Goal: Information Seeking & Learning: Learn about a topic

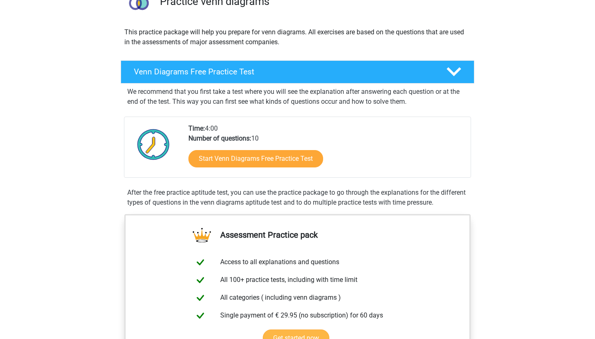
scroll to position [41, 0]
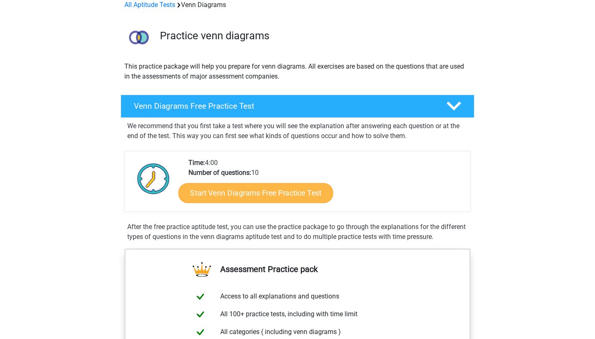
click at [241, 196] on link "Start Venn Diagrams Free Practice Test" at bounding box center [255, 193] width 155 height 20
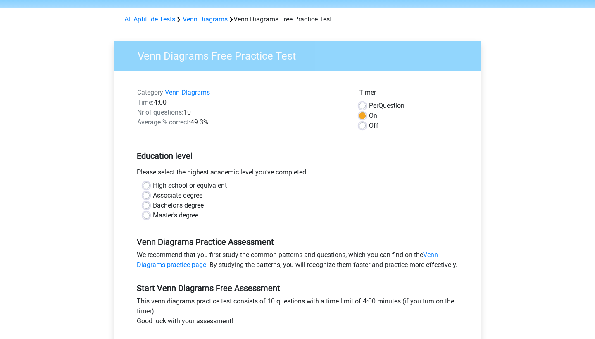
scroll to position [31, 0]
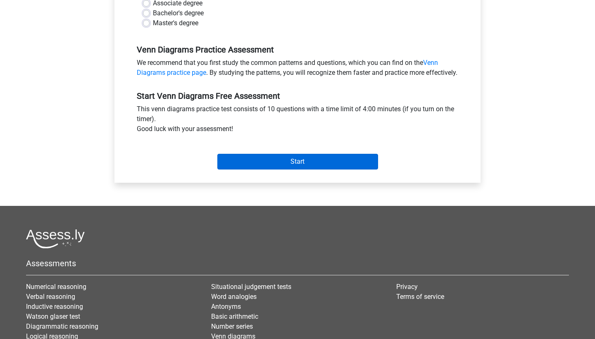
click at [266, 169] on input "Start" at bounding box center [297, 162] width 161 height 16
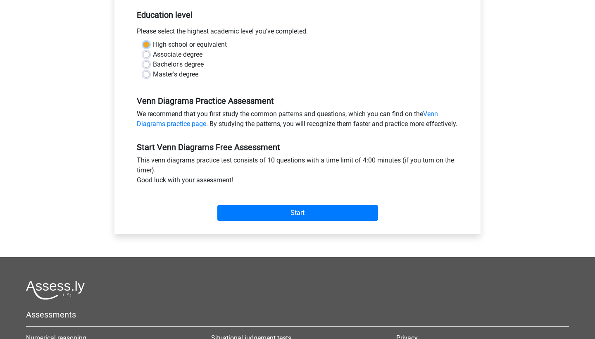
scroll to position [185, 0]
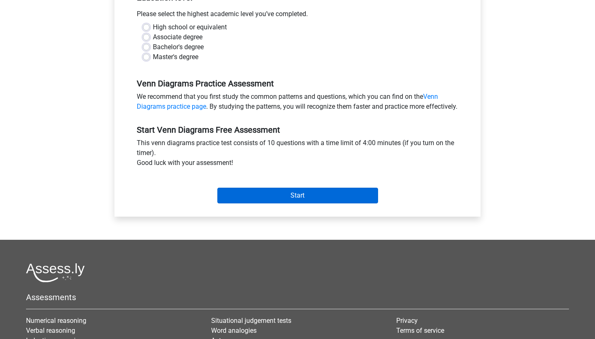
click at [225, 203] on input "Start" at bounding box center [297, 196] width 161 height 16
click at [146, 43] on div "Bachelor's degree" at bounding box center [297, 47] width 309 height 10
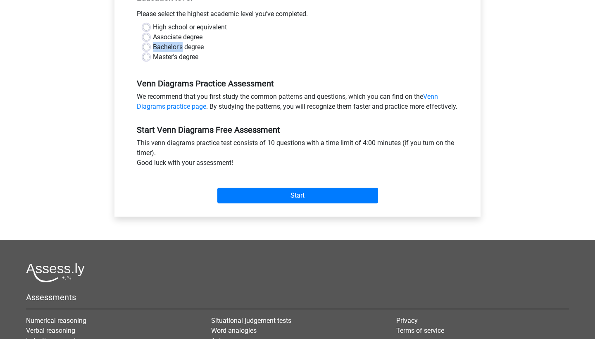
click at [153, 25] on label "High school or equivalent" at bounding box center [190, 27] width 74 height 10
click at [147, 25] on input "High school or equivalent" at bounding box center [146, 26] width 7 height 8
radio input "true"
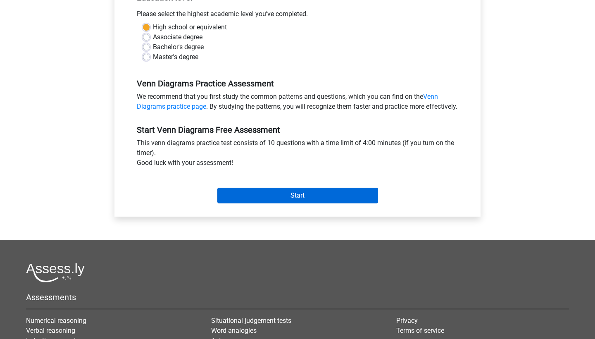
click at [257, 203] on input "Start" at bounding box center [297, 196] width 161 height 16
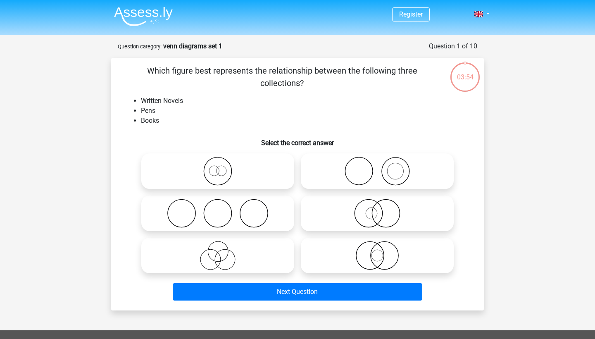
click at [219, 244] on icon at bounding box center [218, 255] width 146 height 29
click at [219, 246] on input "radio" at bounding box center [220, 248] width 5 height 5
radio input "true"
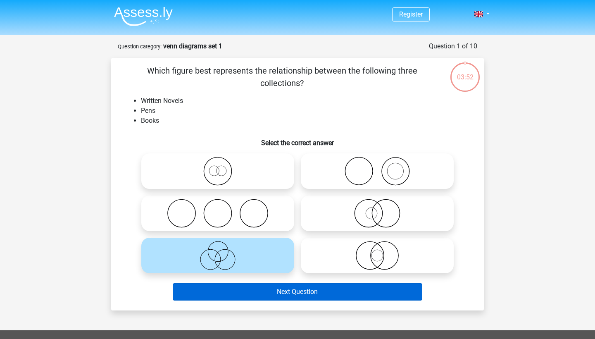
click at [238, 294] on button "Next Question" at bounding box center [298, 291] width 250 height 17
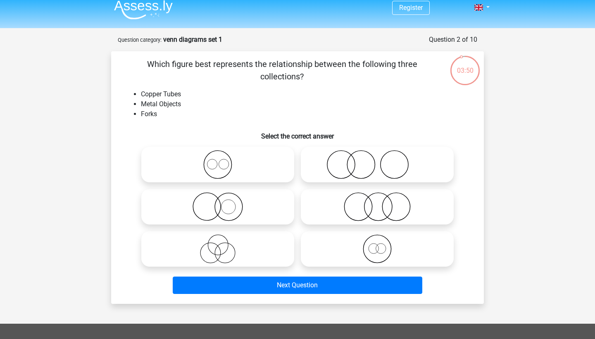
scroll to position [6, 0]
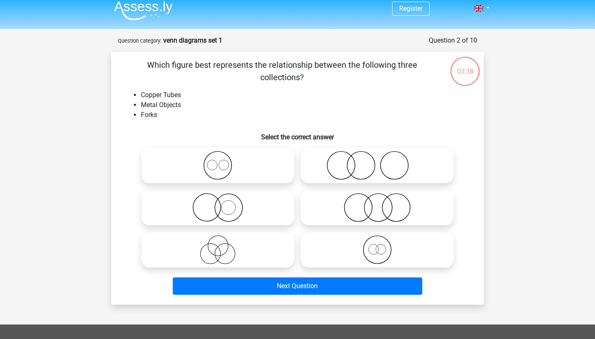
click at [256, 249] on icon at bounding box center [218, 249] width 146 height 29
click at [223, 245] on input "radio" at bounding box center [220, 242] width 5 height 5
radio input "true"
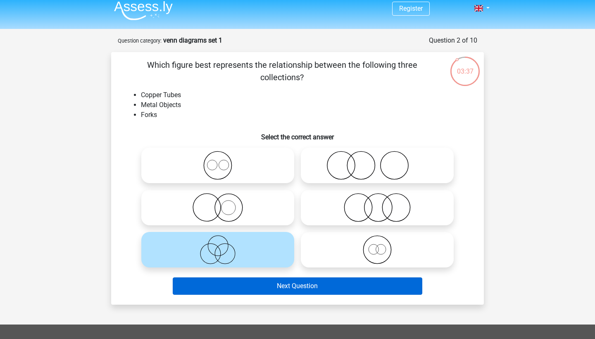
click at [261, 288] on button "Next Question" at bounding box center [298, 285] width 250 height 17
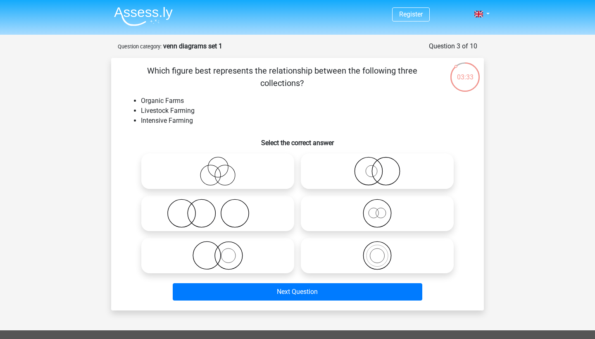
scroll to position [0, 0]
click at [221, 155] on label at bounding box center [217, 171] width 153 height 36
click at [221, 161] on input "radio" at bounding box center [220, 163] width 5 height 5
radio input "true"
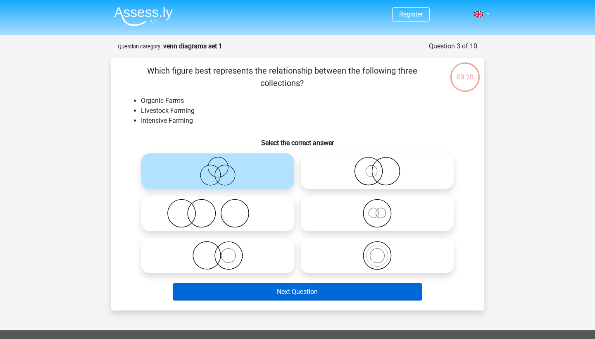
click at [245, 288] on button "Next Question" at bounding box center [298, 291] width 250 height 17
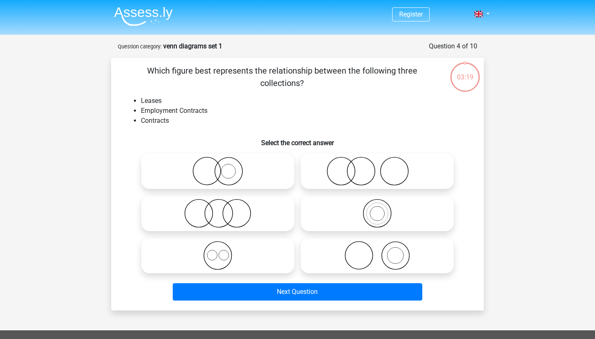
scroll to position [41, 0]
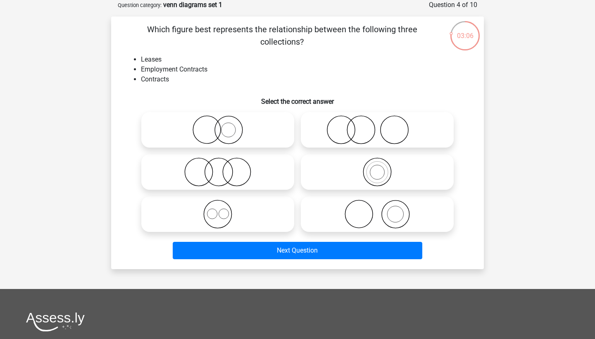
click at [223, 135] on circle at bounding box center [228, 130] width 14 height 14
click at [223, 126] on input "radio" at bounding box center [220, 122] width 5 height 5
radio input "true"
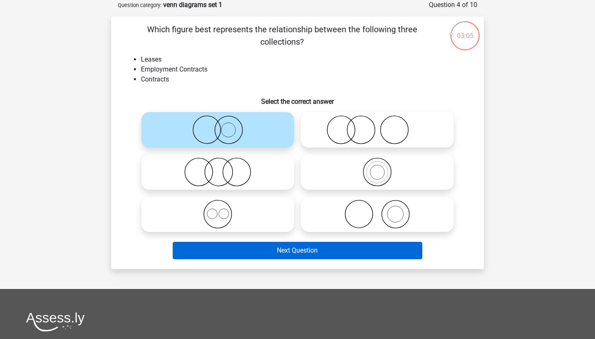
click at [221, 244] on button "Next Question" at bounding box center [298, 250] width 250 height 17
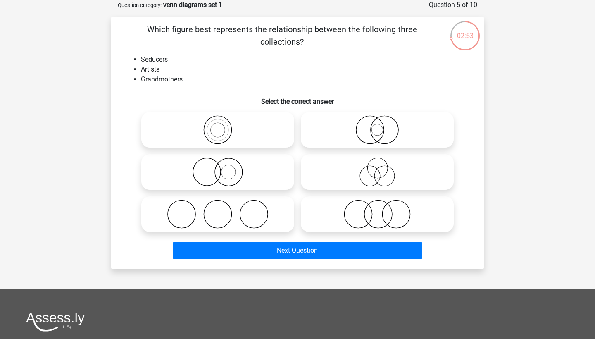
click at [372, 163] on icon at bounding box center [377, 171] width 146 height 29
click at [377, 163] on input "radio" at bounding box center [379, 164] width 5 height 5
radio input "true"
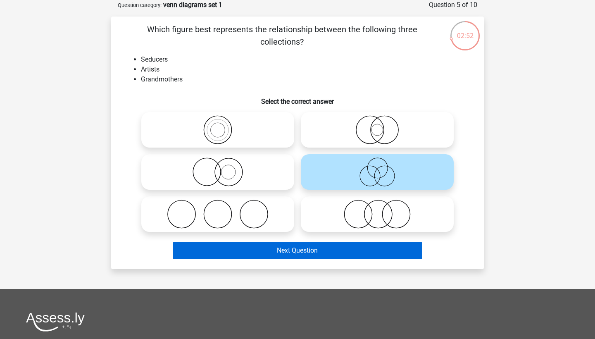
click at [284, 254] on button "Next Question" at bounding box center [298, 250] width 250 height 17
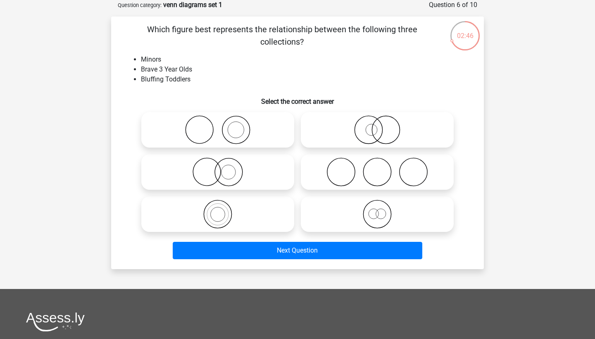
click at [323, 190] on div at bounding box center [376, 172] width 159 height 42
click at [330, 187] on label at bounding box center [377, 172] width 153 height 36
click at [377, 168] on input "radio" at bounding box center [379, 164] width 5 height 5
radio input "true"
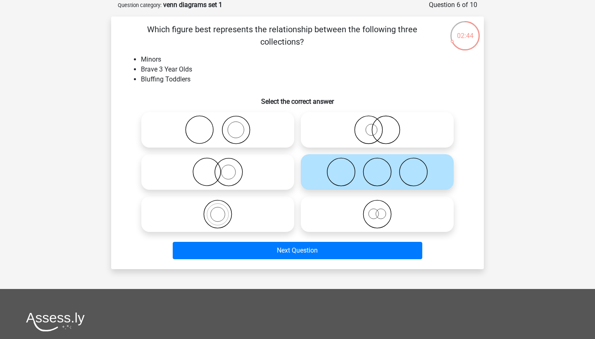
click at [363, 135] on icon at bounding box center [377, 129] width 146 height 29
click at [377, 126] on input "radio" at bounding box center [379, 122] width 5 height 5
radio input "true"
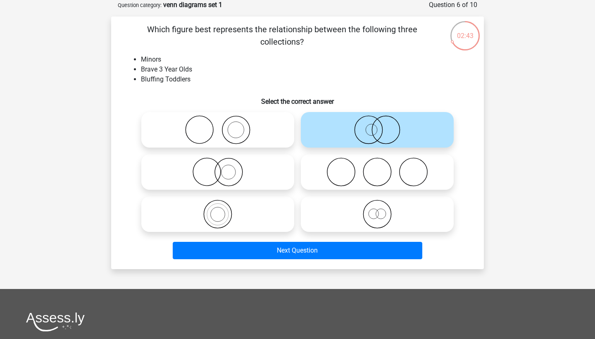
click at [354, 165] on icon at bounding box center [377, 171] width 146 height 29
click at [377, 165] on input "radio" at bounding box center [379, 164] width 5 height 5
radio input "true"
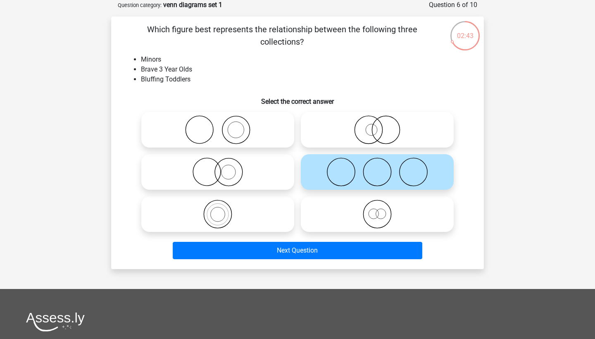
click at [294, 240] on div "Next Question" at bounding box center [297, 248] width 346 height 27
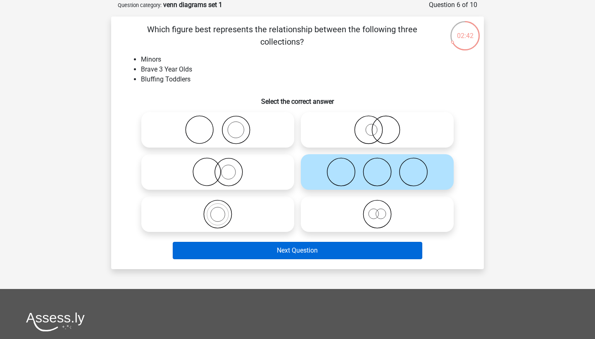
click at [290, 254] on button "Next Question" at bounding box center [298, 250] width 250 height 17
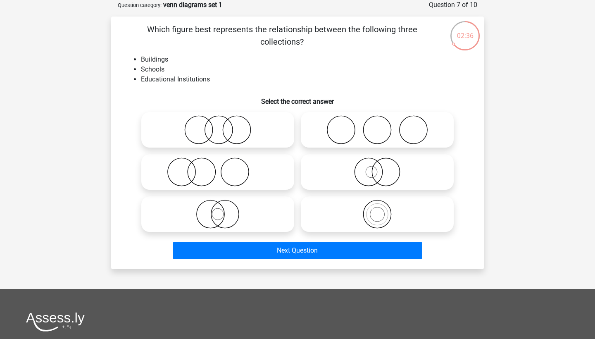
click at [249, 132] on icon at bounding box center [218, 129] width 146 height 29
click at [223, 126] on input "radio" at bounding box center [220, 122] width 5 height 5
radio input "true"
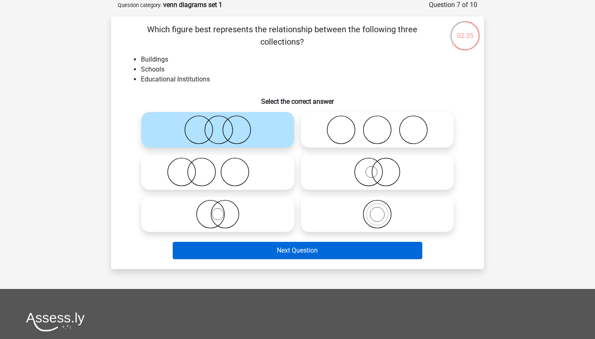
click at [265, 258] on button "Next Question" at bounding box center [298, 250] width 250 height 17
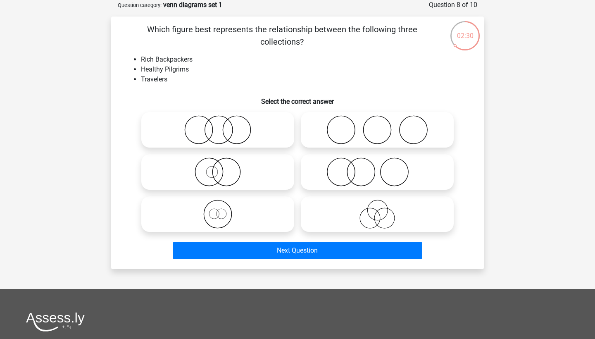
click at [336, 138] on icon at bounding box center [377, 129] width 146 height 29
click at [377, 126] on input "radio" at bounding box center [379, 122] width 5 height 5
radio input "true"
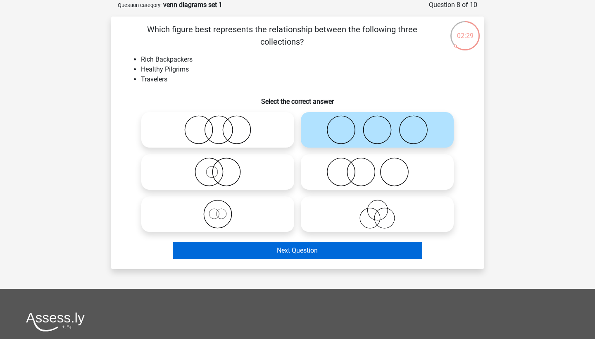
click at [270, 252] on button "Next Question" at bounding box center [298, 250] width 250 height 17
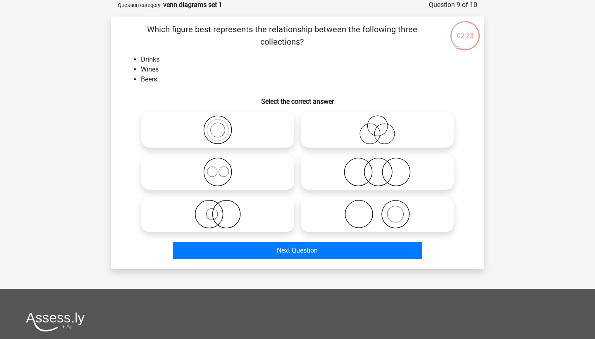
click at [236, 130] on icon at bounding box center [218, 129] width 146 height 29
click at [223, 126] on input "radio" at bounding box center [220, 122] width 5 height 5
radio input "true"
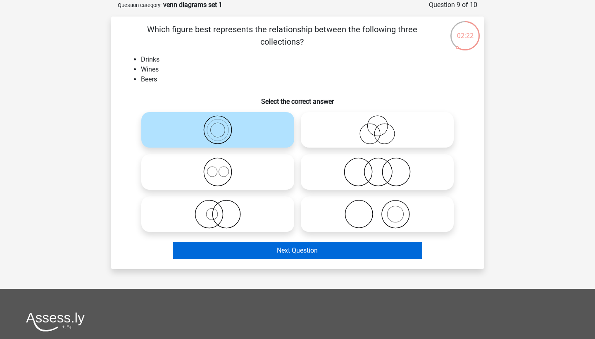
click at [228, 247] on button "Next Question" at bounding box center [298, 250] width 250 height 17
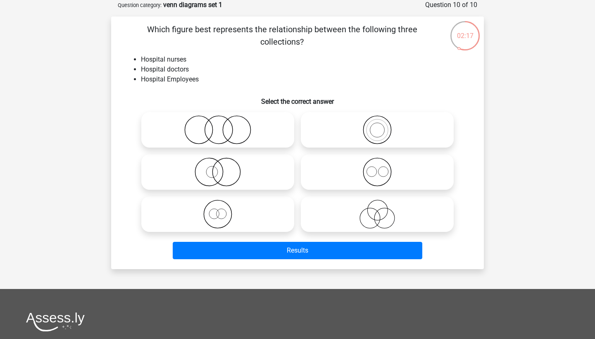
click at [349, 128] on icon at bounding box center [377, 129] width 146 height 29
click at [377, 126] on input "radio" at bounding box center [379, 122] width 5 height 5
radio input "true"
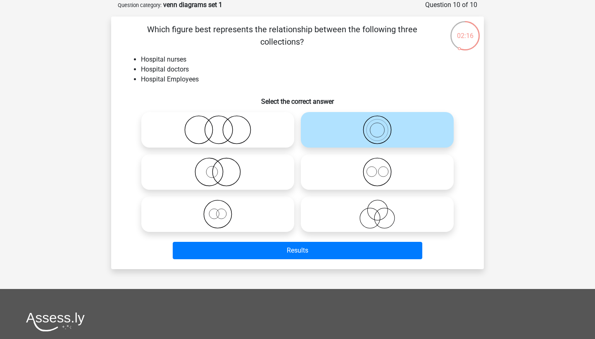
click at [259, 261] on div "Results" at bounding box center [297, 252] width 319 height 21
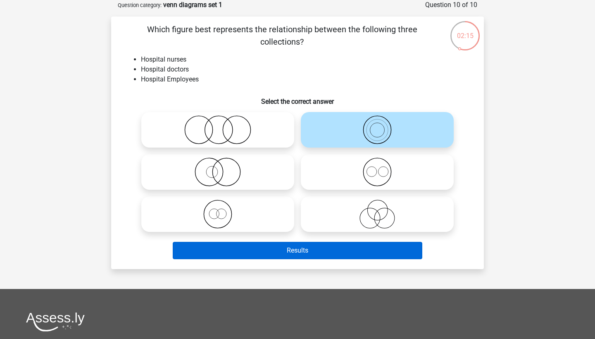
click at [267, 252] on button "Results" at bounding box center [298, 250] width 250 height 17
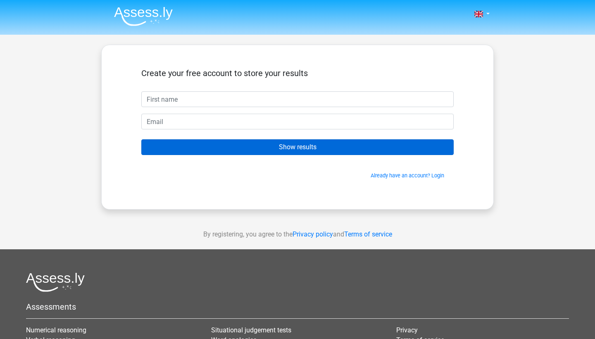
click at [311, 152] on input "Show results" at bounding box center [297, 147] width 312 height 16
